Goal: Task Accomplishment & Management: Use online tool/utility

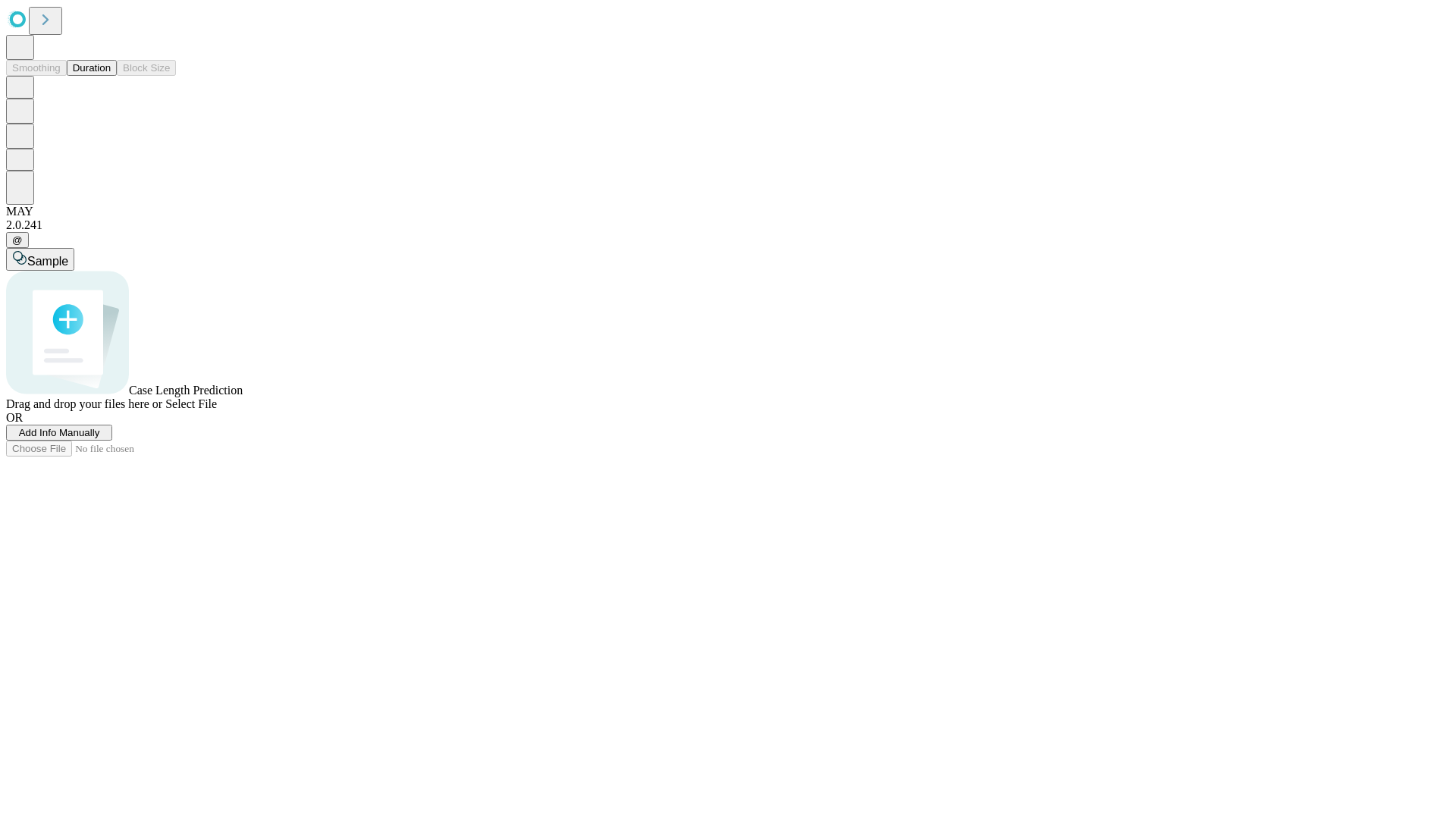
click at [111, 76] on button "Duration" at bounding box center [91, 67] width 50 height 16
click at [101, 438] on span "Add Info Manually" at bounding box center [60, 433] width 81 height 11
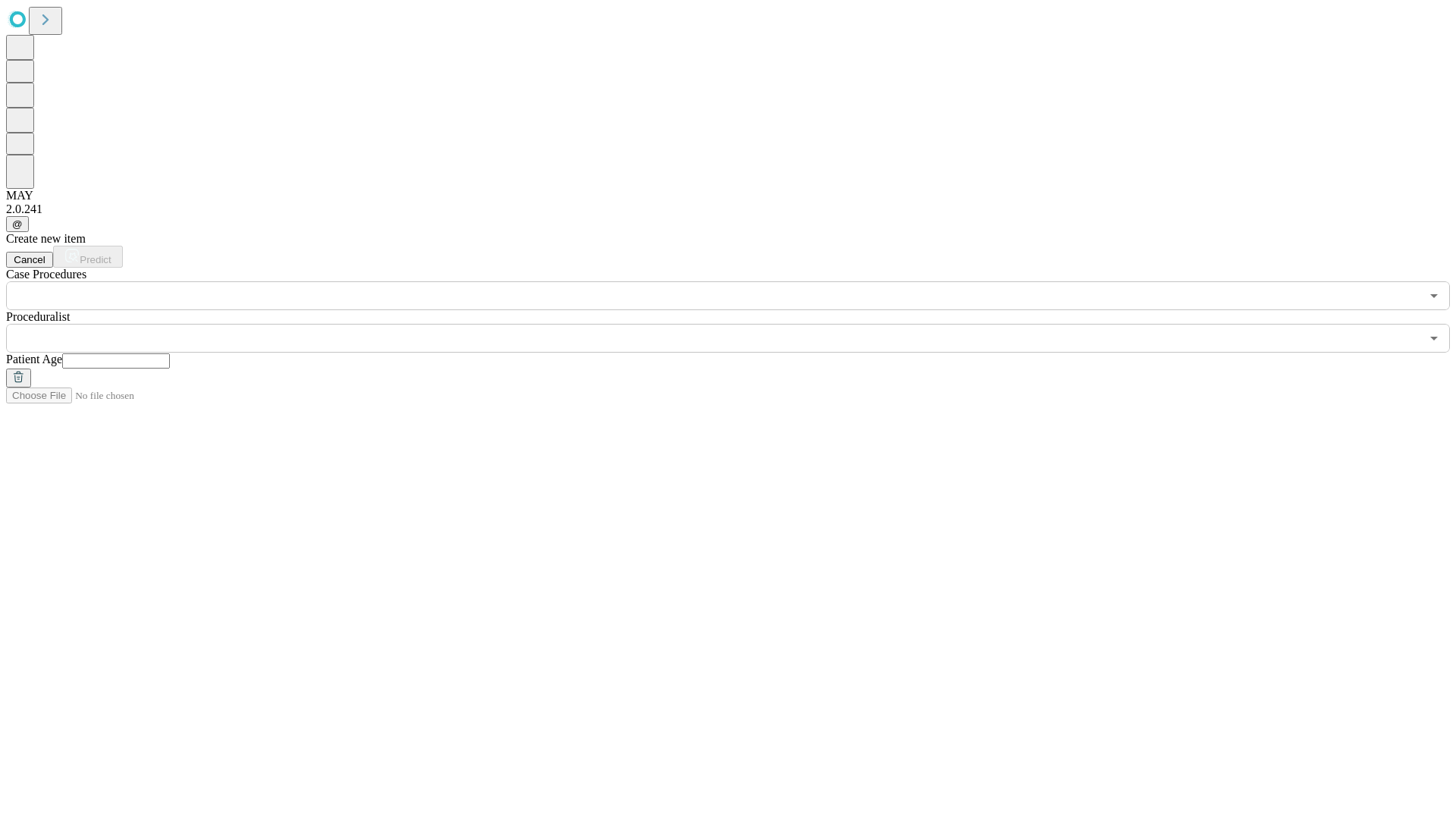
click at [170, 353] on input "text" at bounding box center [115, 361] width 108 height 15
type input "**"
click at [739, 324] on input "text" at bounding box center [714, 338] width 1415 height 29
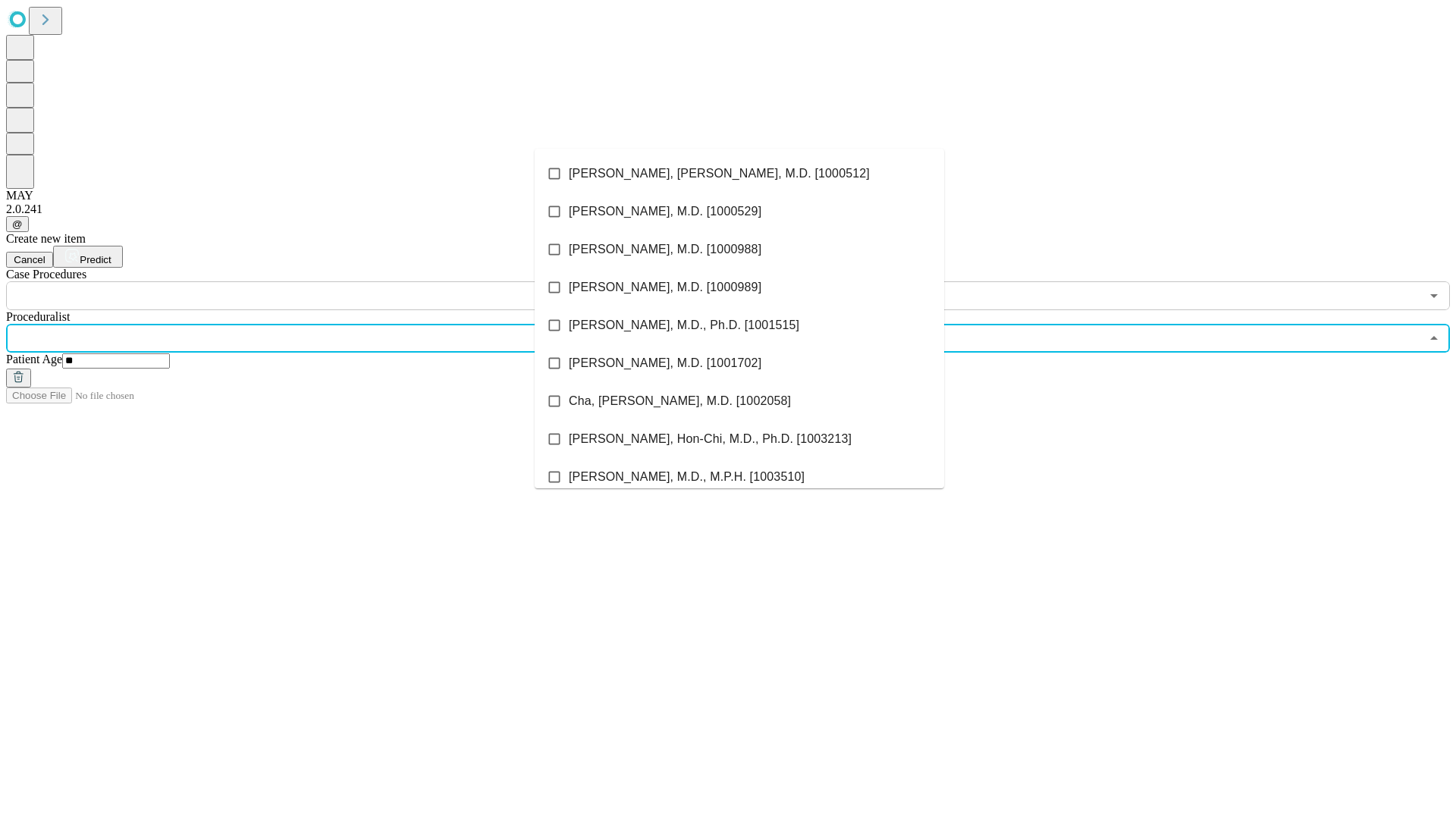
click at [740, 173] on li "[PERSON_NAME], [PERSON_NAME], M.D. [1000512]" at bounding box center [740, 173] width 409 height 38
click at [318, 281] on input "text" at bounding box center [714, 295] width 1415 height 29
